Goal: Transaction & Acquisition: Book appointment/travel/reservation

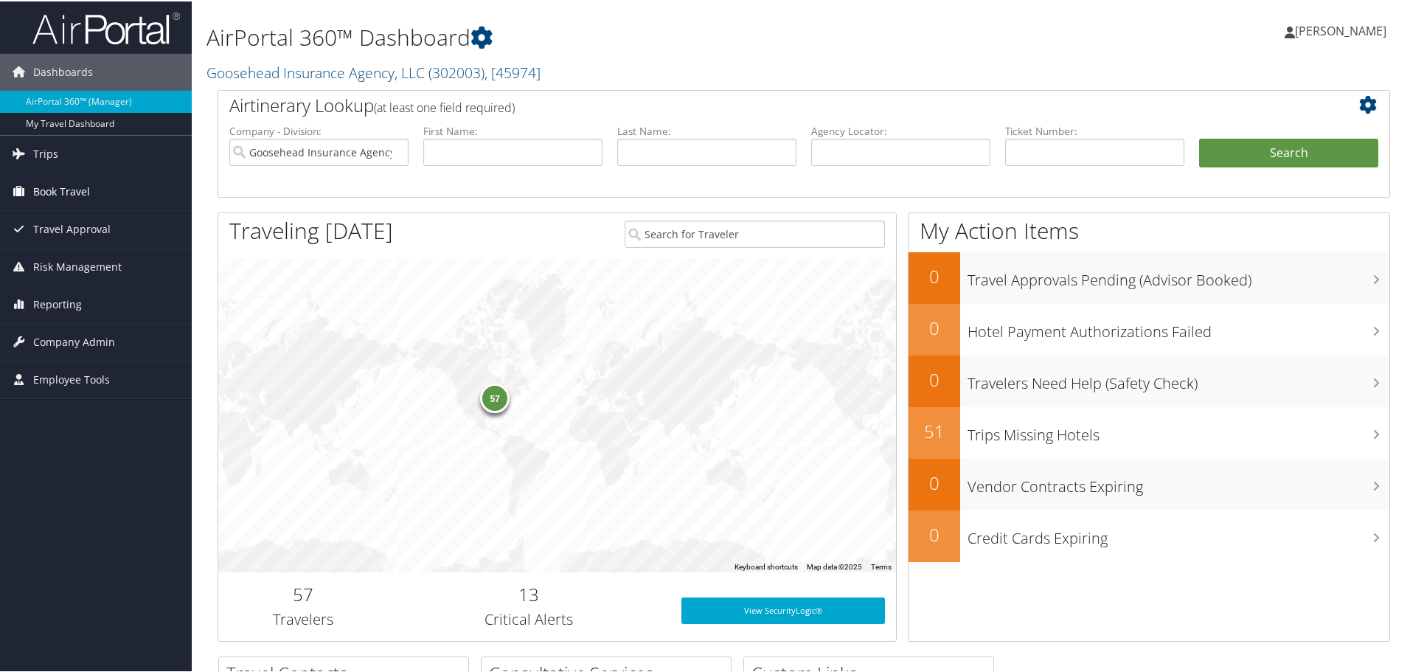
click at [130, 193] on link "Book Travel" at bounding box center [96, 190] width 192 height 37
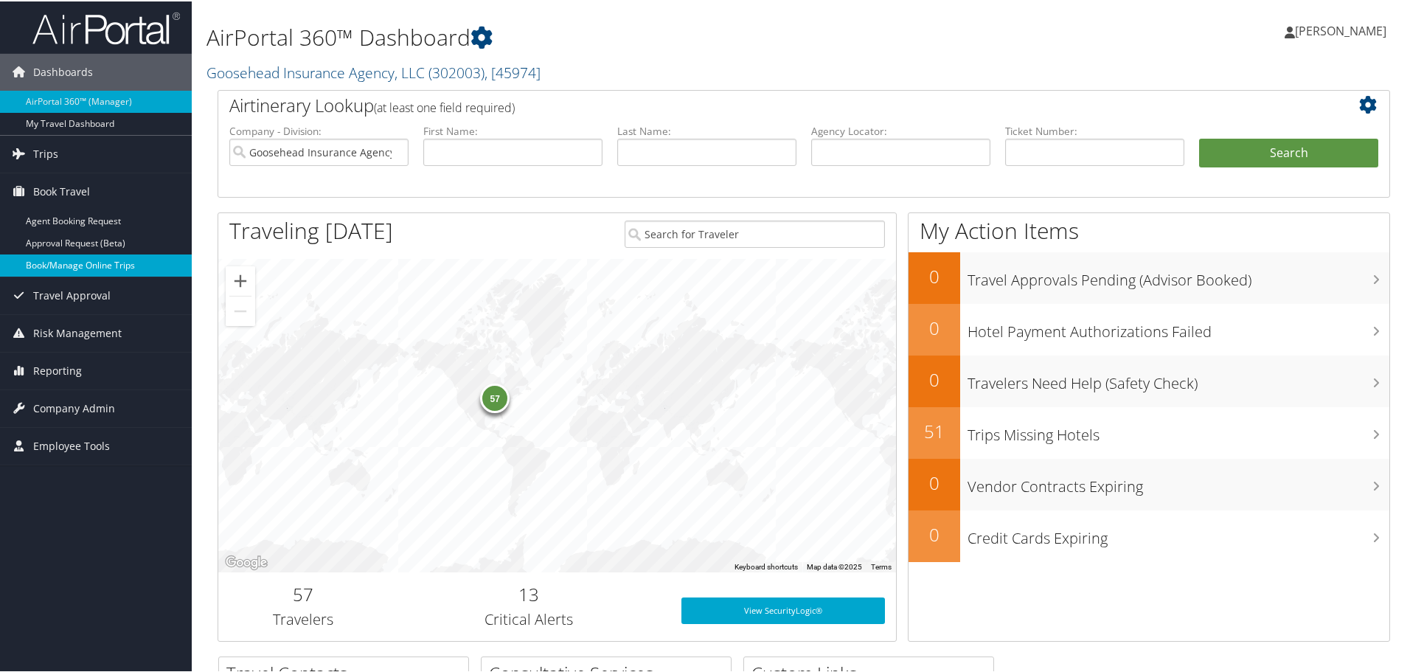
click at [94, 260] on link "Book/Manage Online Trips" at bounding box center [96, 264] width 192 height 22
